Goal: Task Accomplishment & Management: Manage account settings

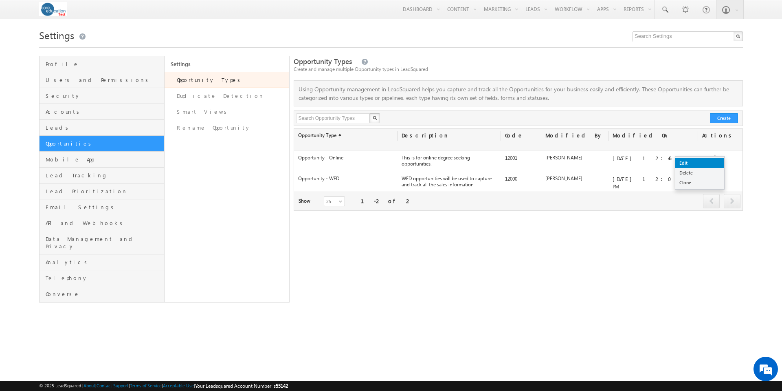
click at [693, 164] on link "Edit" at bounding box center [700, 163] width 49 height 10
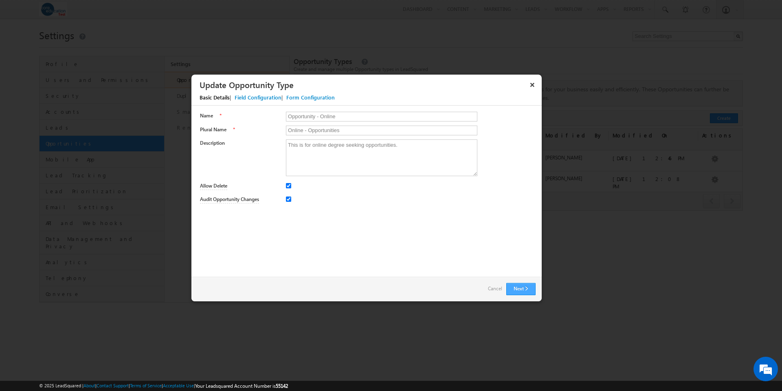
click at [514, 289] on button "Next" at bounding box center [521, 289] width 29 height 12
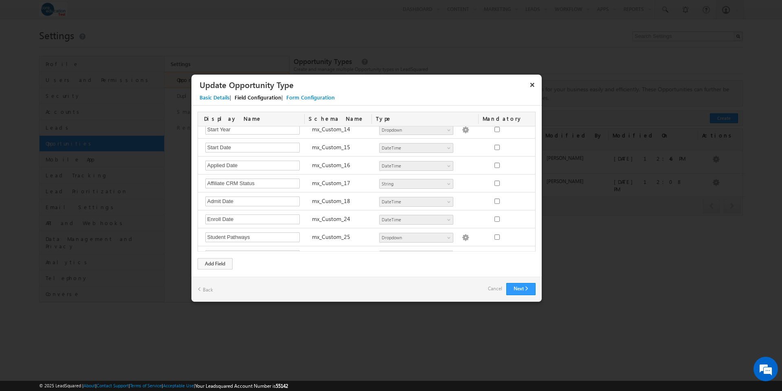
scroll to position [413, 0]
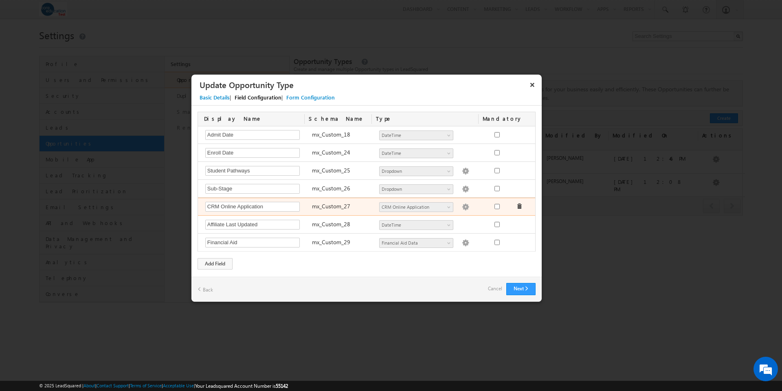
click at [462, 207] on img at bounding box center [465, 206] width 7 height 7
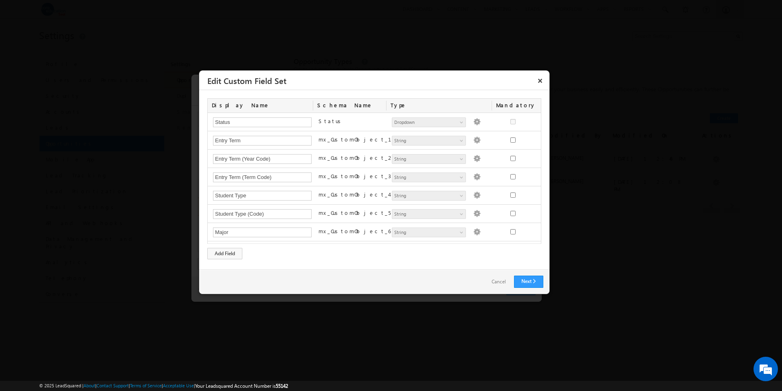
scroll to position [419, 0]
click at [497, 281] on link "Cancel" at bounding box center [499, 282] width 31 height 12
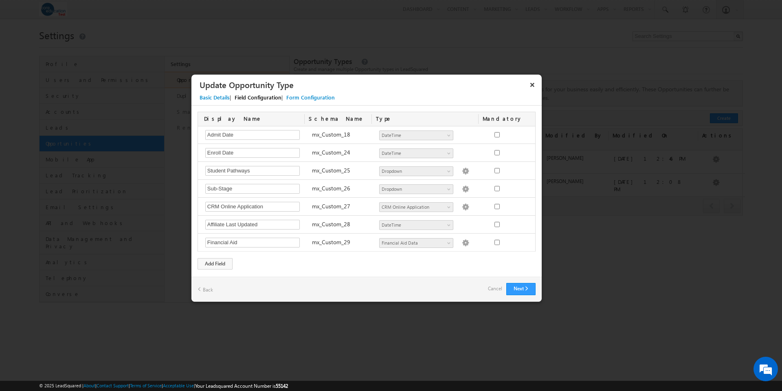
click at [493, 290] on link "Cancel" at bounding box center [495, 288] width 14 height 11
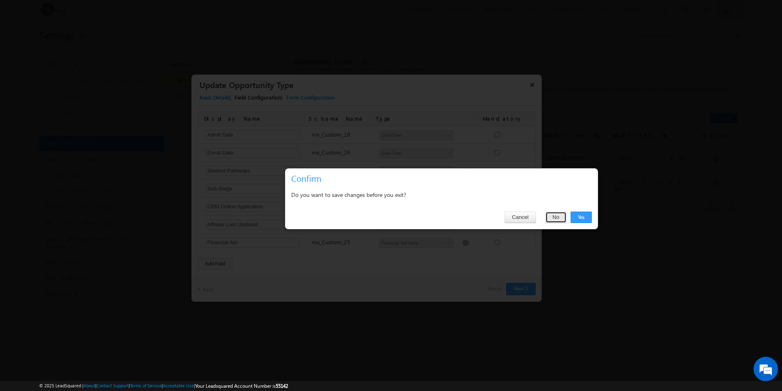
click at [556, 215] on button "No" at bounding box center [557, 216] width 22 height 11
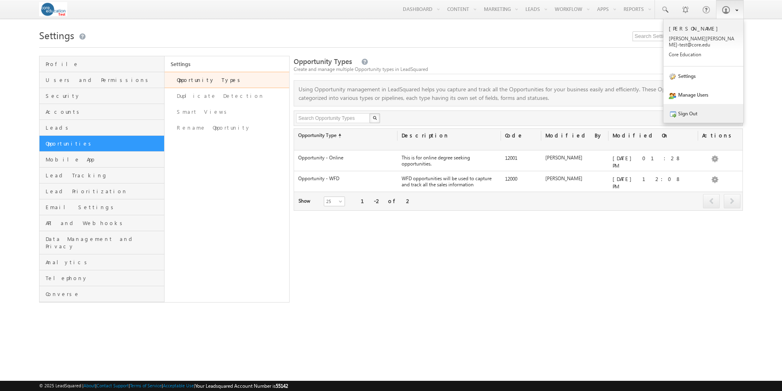
click at [689, 110] on link "Sign Out" at bounding box center [704, 113] width 80 height 19
